Goal: Information Seeking & Learning: Learn about a topic

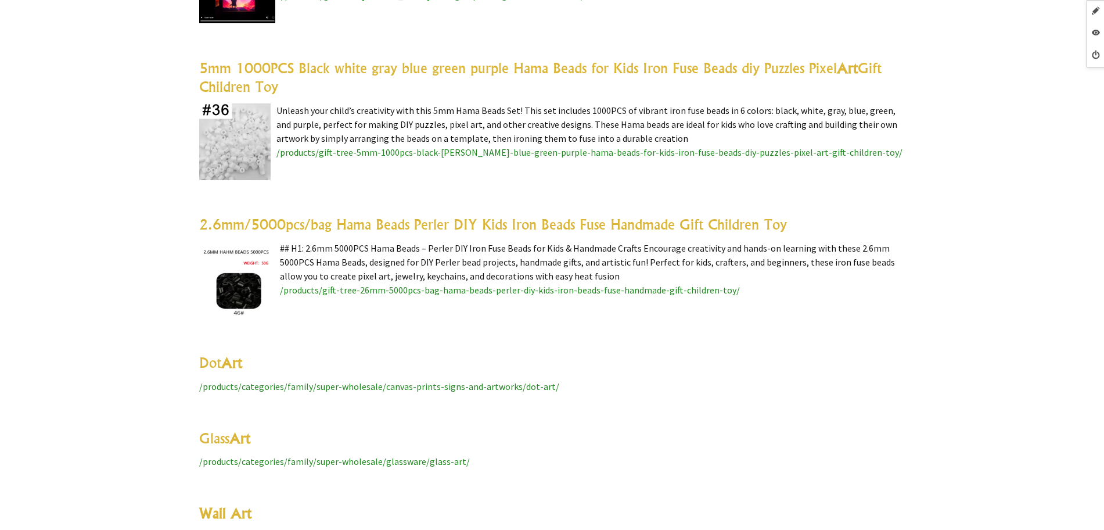
scroll to position [3701, 0]
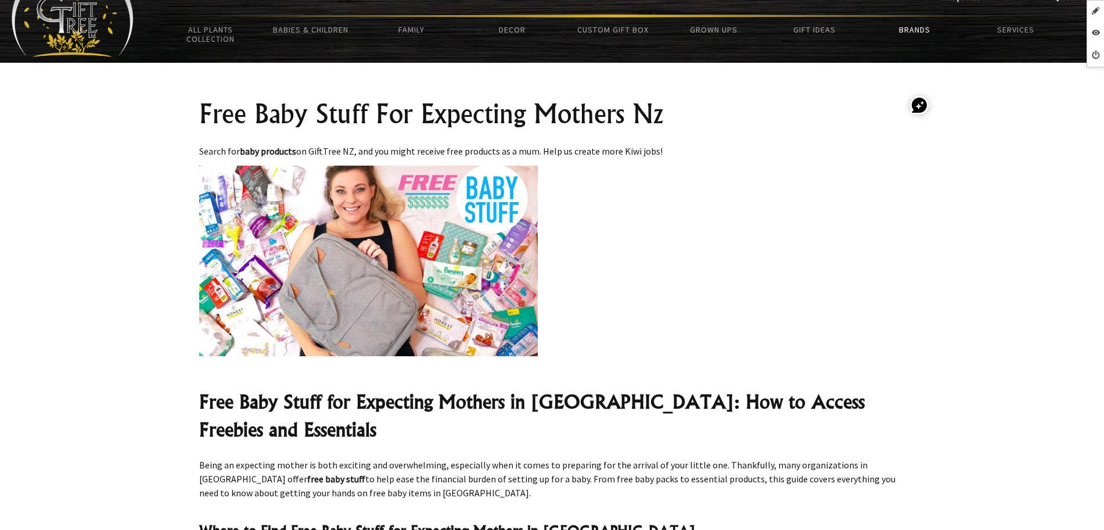
scroll to position [73, 0]
